Goal: Task Accomplishment & Management: Use online tool/utility

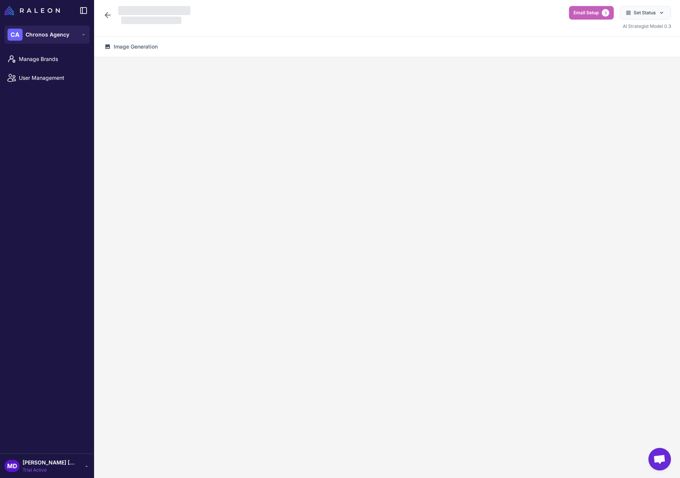
click at [584, 14] on span "Email Setup" at bounding box center [585, 12] width 25 height 7
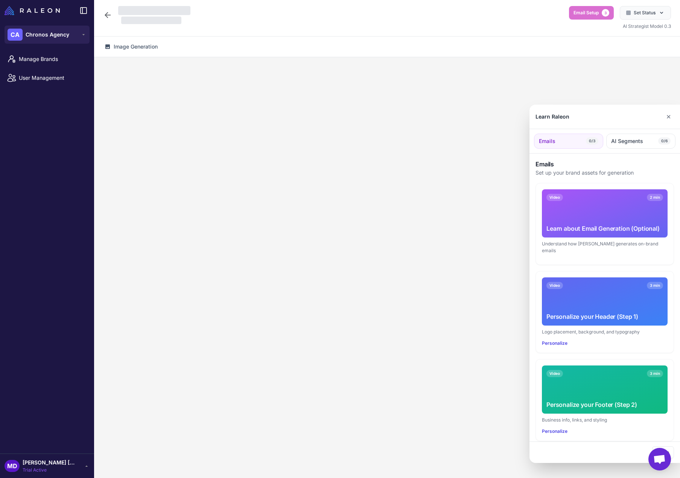
click at [109, 14] on div at bounding box center [340, 239] width 680 height 478
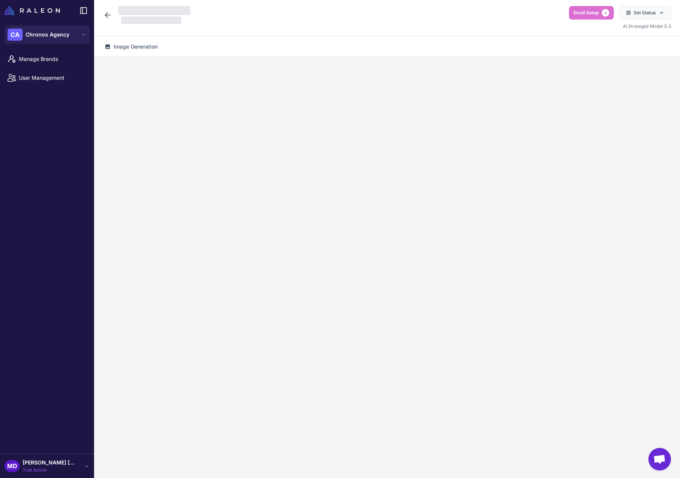
click at [107, 14] on icon at bounding box center [107, 15] width 9 height 9
click at [81, 35] on icon at bounding box center [83, 35] width 6 height 6
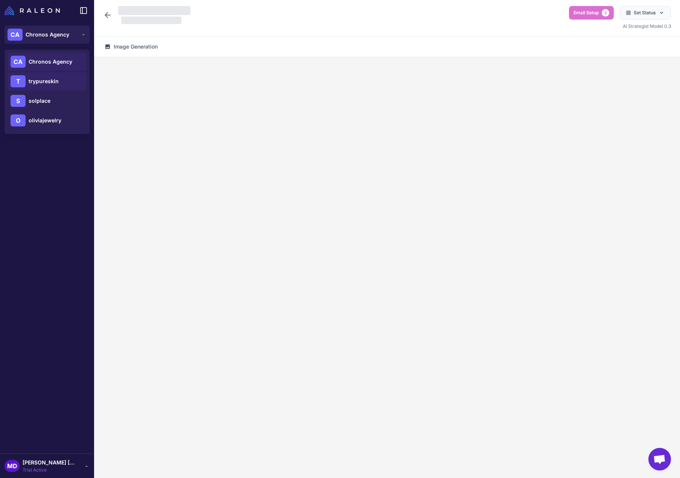
click at [50, 84] on span "trypureskin" at bounding box center [44, 81] width 30 height 8
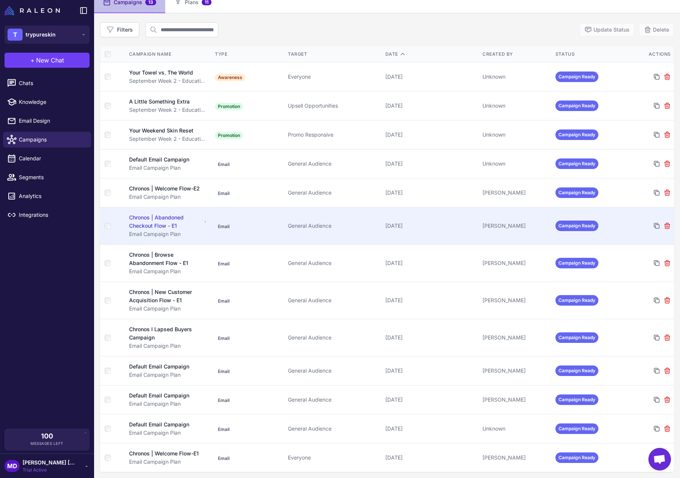
scroll to position [76, 0]
click at [173, 213] on div "Chronos | Abandoned Checkout Flow - E1" at bounding box center [165, 221] width 73 height 17
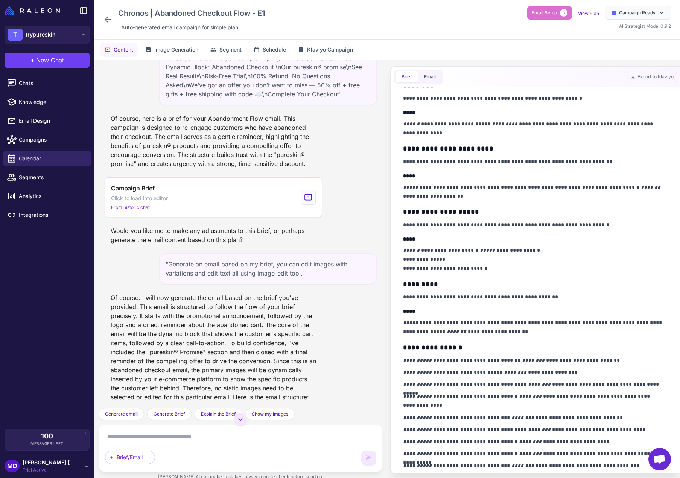
scroll to position [63, 0]
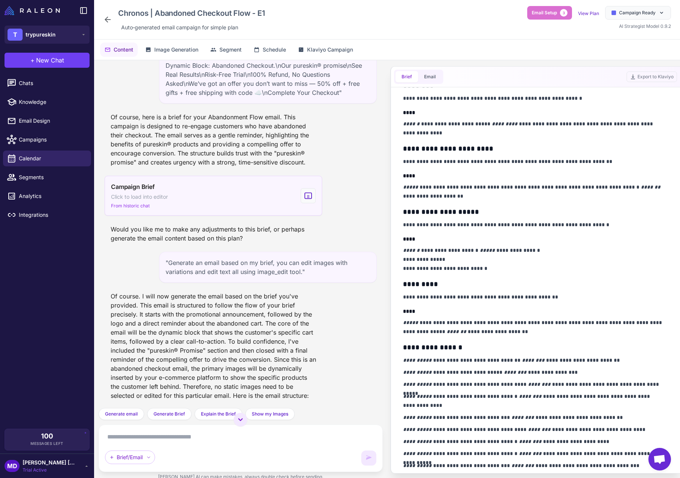
click at [139, 195] on span "Click to load into editor" at bounding box center [139, 197] width 57 height 8
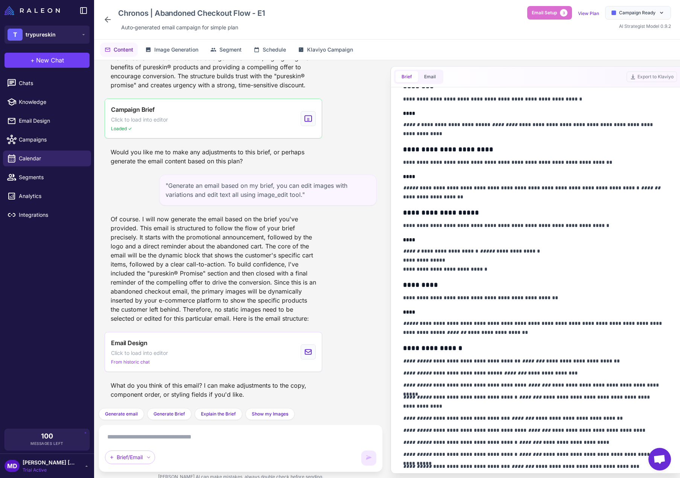
scroll to position [191, 0]
click at [445, 245] on div "**********" at bounding box center [535, 233] width 265 height 472
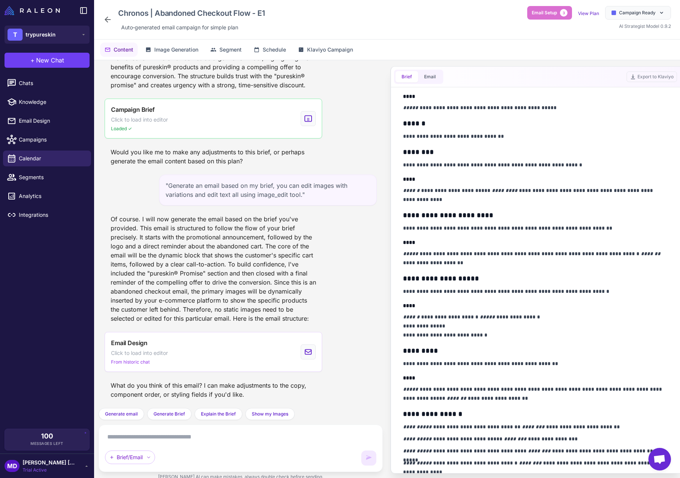
scroll to position [103, 0]
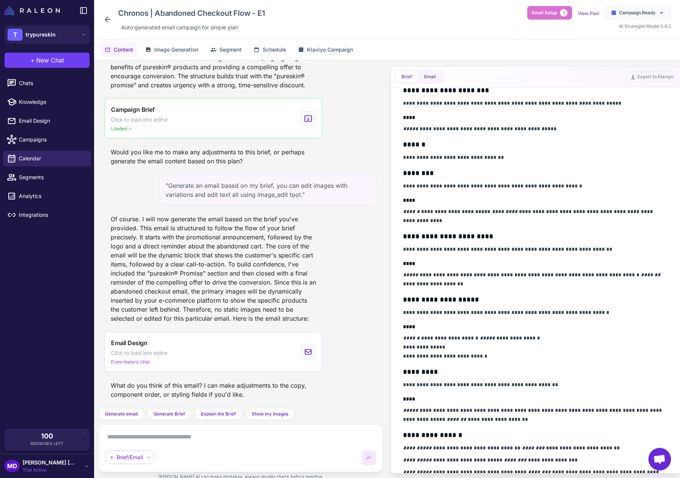
click at [428, 71] on div "Brief Email" at bounding box center [418, 77] width 49 height 14
click at [432, 75] on button "Email" at bounding box center [430, 76] width 24 height 11
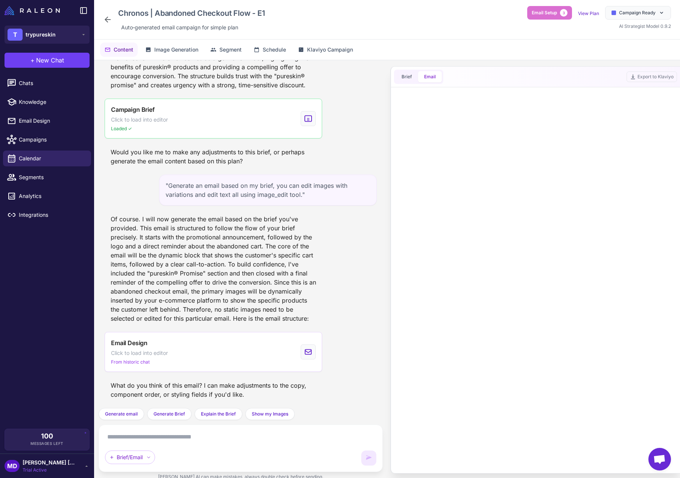
scroll to position [0, 0]
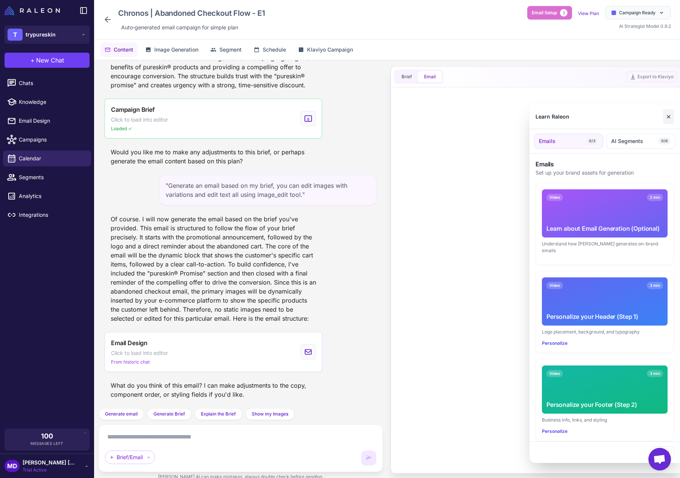
click at [667, 118] on button "✕" at bounding box center [668, 116] width 11 height 15
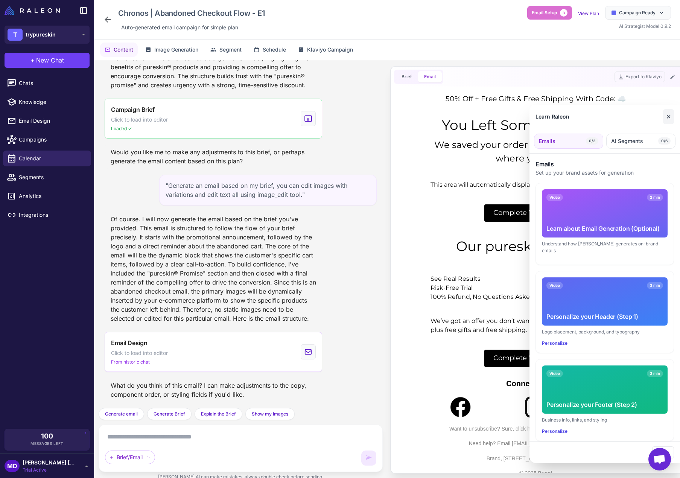
click at [668, 118] on button "✕" at bounding box center [668, 116] width 11 height 15
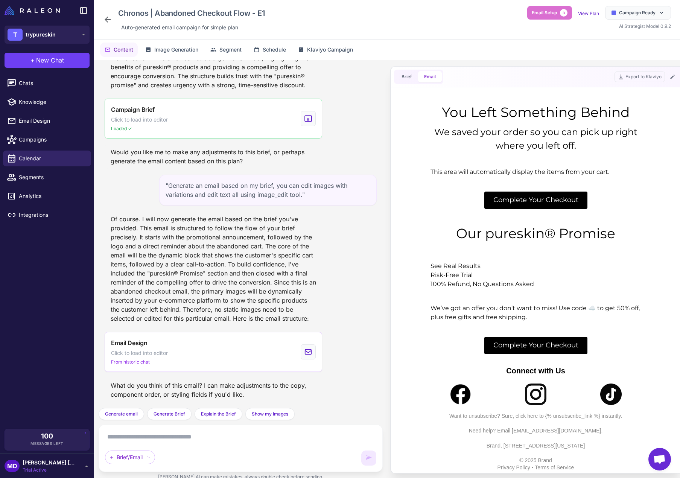
scroll to position [15, 0]
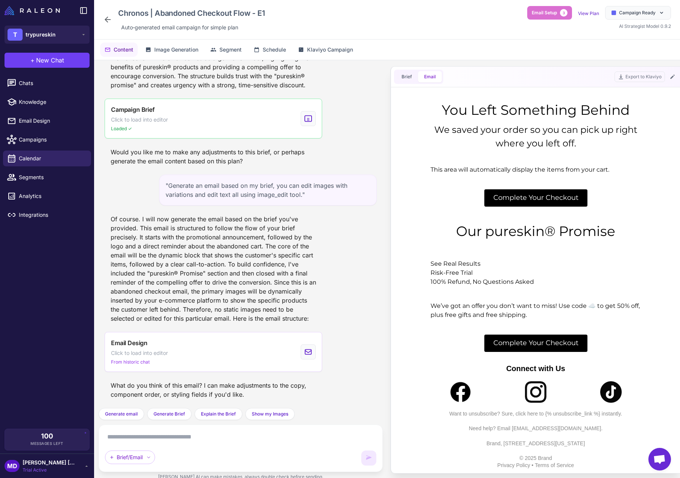
click at [494, 259] on td "See Real Results Risk-Free Trial 100% Refund, No Questions Asked" at bounding box center [535, 273] width 226 height 42
click at [414, 75] on button "Brief" at bounding box center [406, 76] width 23 height 11
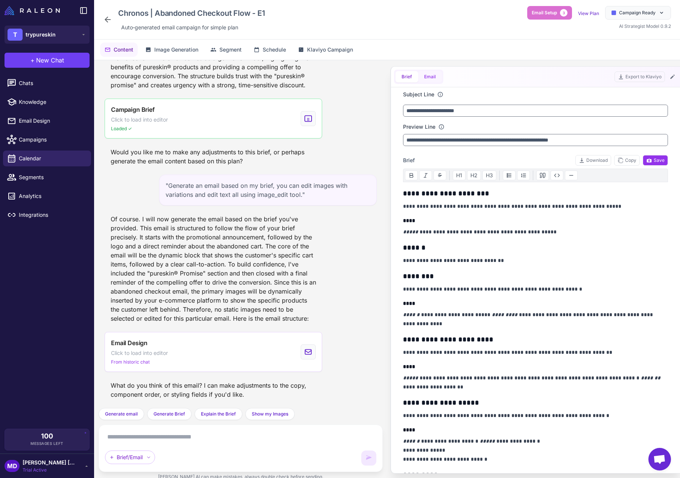
click at [430, 75] on button "Email" at bounding box center [430, 76] width 24 height 11
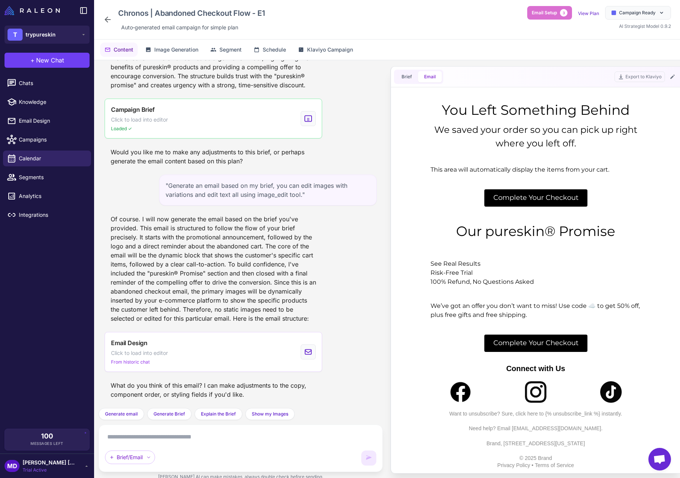
click at [279, 229] on div "Of course. I will now generate the email based on the brief you've provided. Th…" at bounding box center [213, 268] width 217 height 114
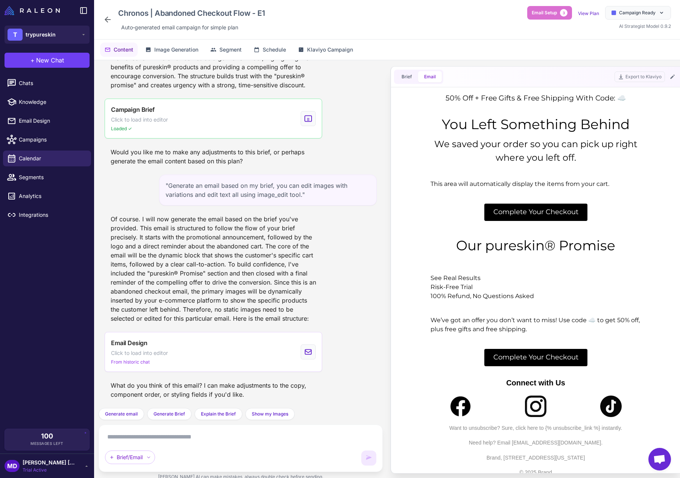
scroll to position [0, 0]
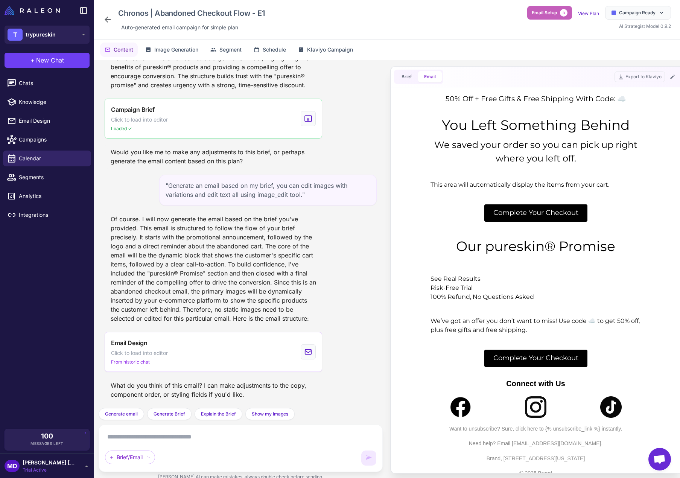
click at [555, 17] on button "Email Setup 3" at bounding box center [549, 13] width 45 height 14
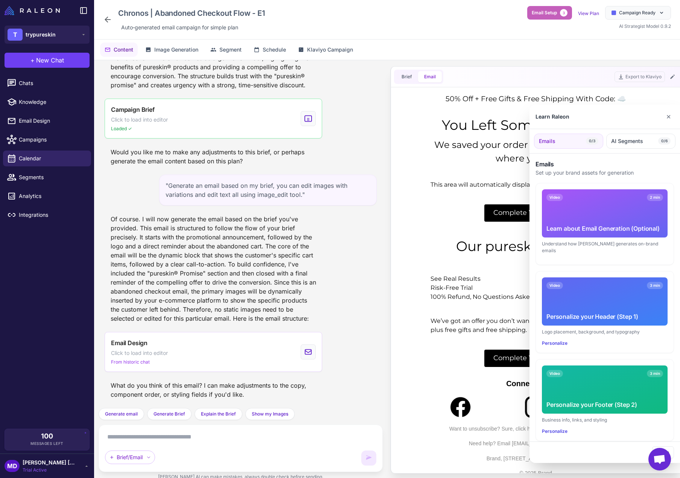
click at [555, 17] on div at bounding box center [340, 239] width 680 height 478
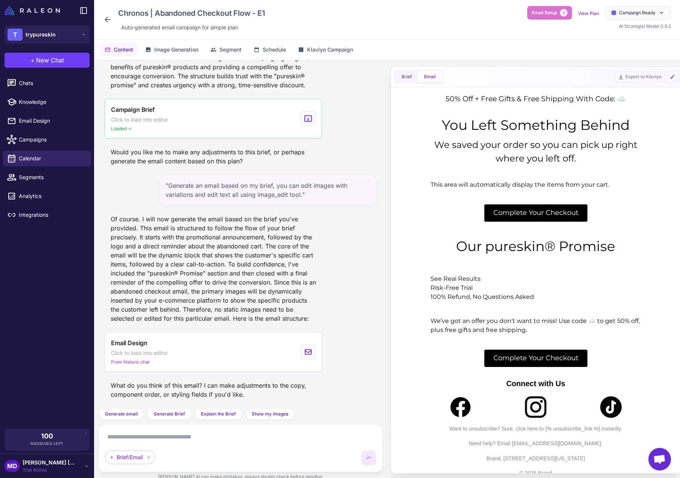
click at [272, 234] on div "Of course. I will now generate the email based on the brief you've provided. Th…" at bounding box center [213, 268] width 217 height 114
